Goal: Obtain resource: Obtain resource

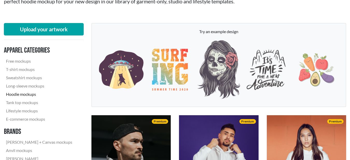
scroll to position [59, 0]
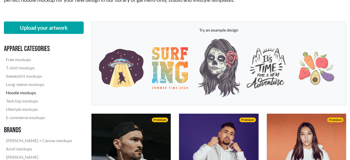
click at [26, 95] on link "Hoodie mockups" at bounding box center [39, 93] width 70 height 8
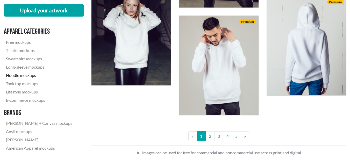
scroll to position [950, 0]
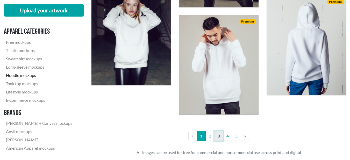
click at [215, 138] on link "3" at bounding box center [218, 136] width 9 height 10
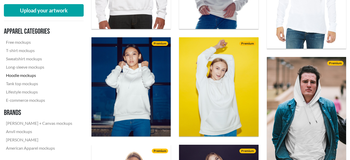
scroll to position [351, 0]
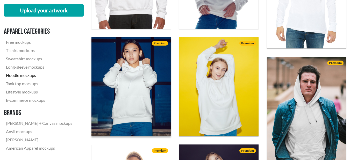
click at [160, 88] on img at bounding box center [130, 86] width 87 height 109
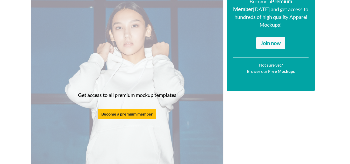
scroll to position [88, 0]
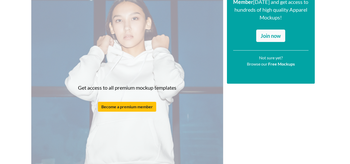
click at [154, 61] on div "Get access to all premium mockup templates Become a premium member" at bounding box center [127, 98] width 192 height 240
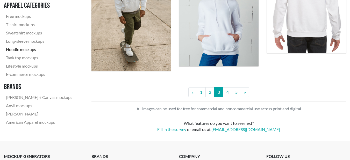
scroll to position [954, 0]
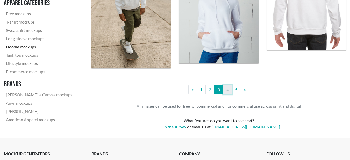
click at [226, 89] on link "4" at bounding box center [227, 90] width 9 height 10
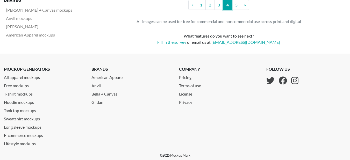
scroll to position [1048, 0]
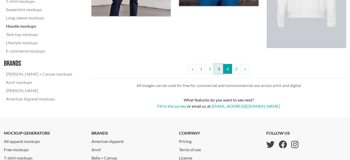
click at [215, 68] on link "3" at bounding box center [218, 69] width 9 height 10
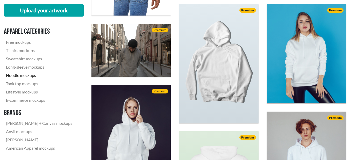
scroll to position [291, 0]
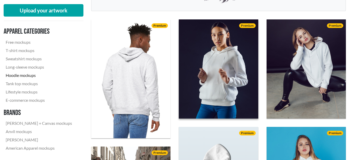
click at [227, 66] on img at bounding box center [218, 69] width 87 height 109
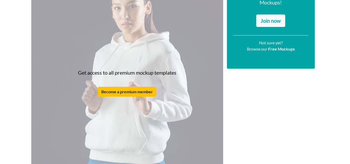
scroll to position [103, 0]
